Goal: Find specific page/section: Find specific page/section

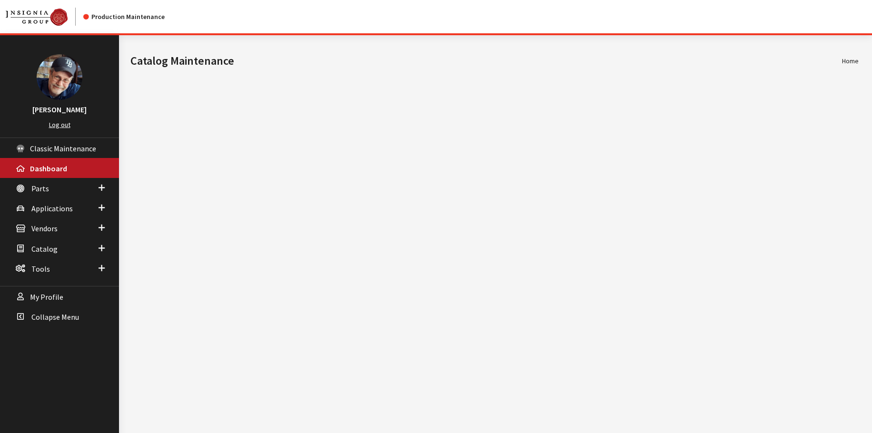
click at [57, 126] on link "Log out" at bounding box center [59, 124] width 21 height 9
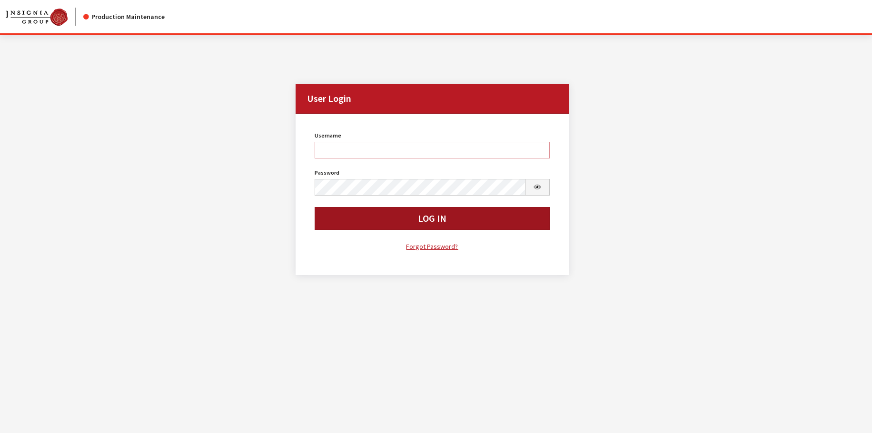
type input "rgoodwin"
click at [367, 225] on button "Log In" at bounding box center [432, 218] width 235 height 23
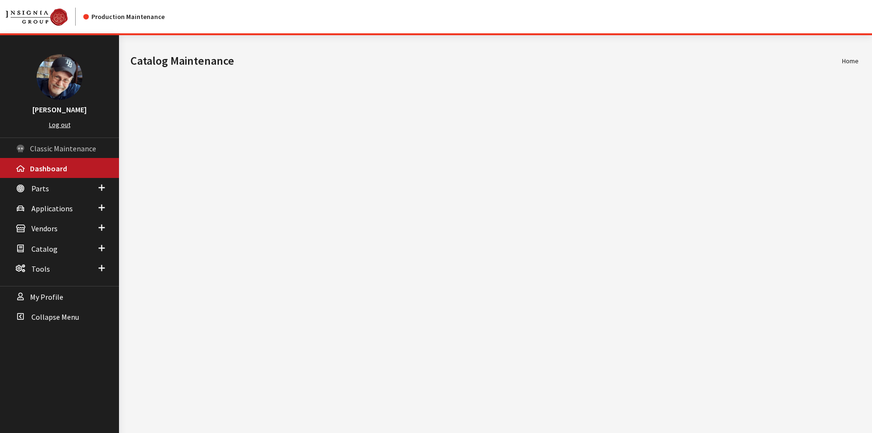
click at [56, 145] on span "Classic Maintenance" at bounding box center [63, 149] width 66 height 10
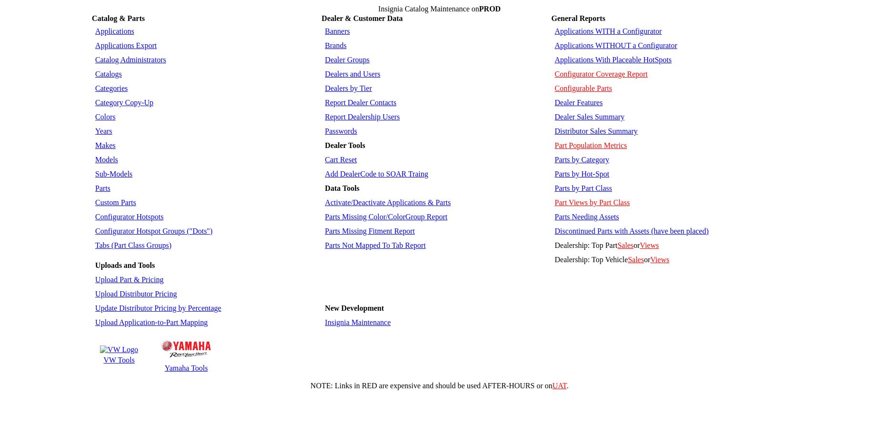
click at [384, 241] on link "Parts Not Mapped To Tab Report" at bounding box center [375, 245] width 101 height 8
